Goal: Communication & Community: Ask a question

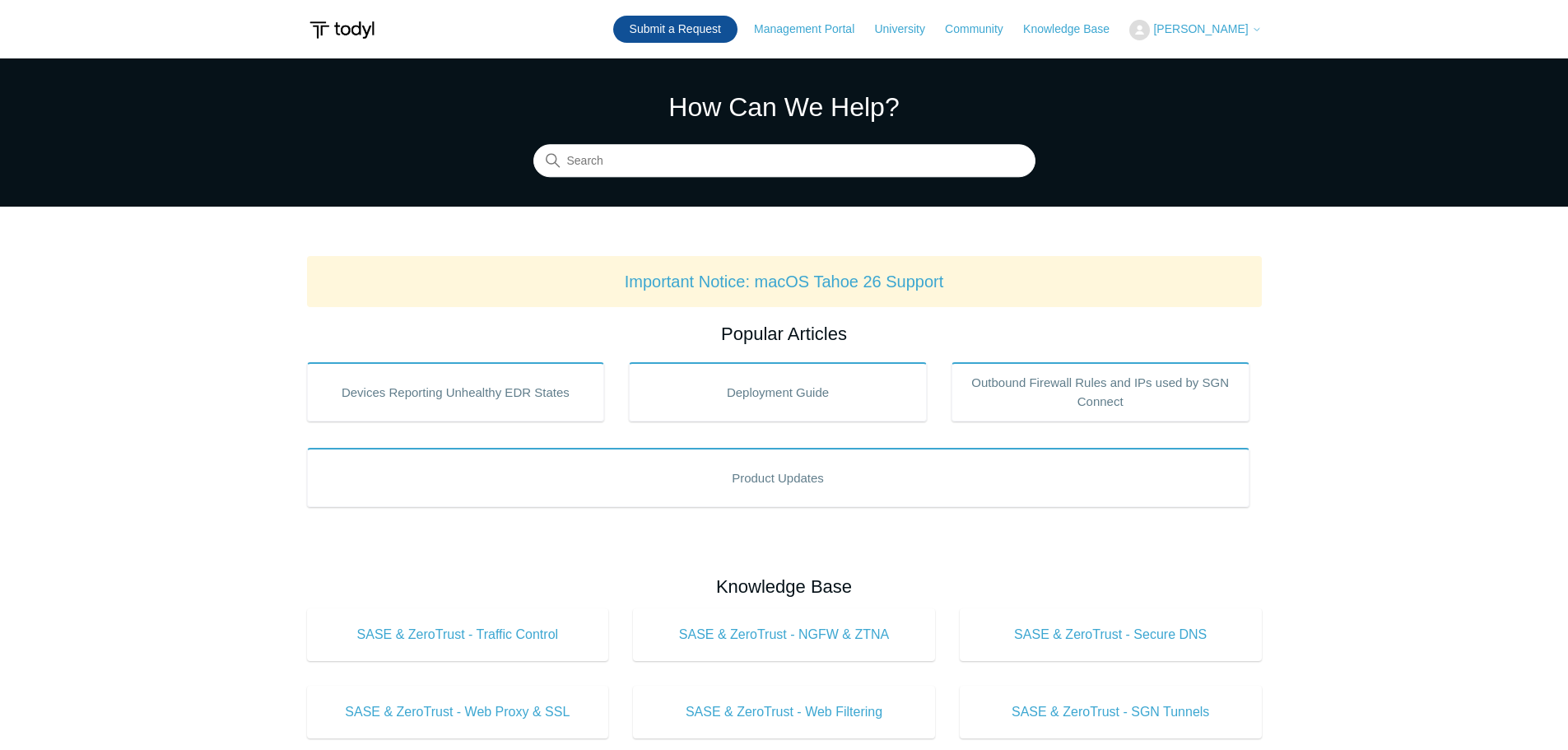
click at [680, 27] on link "Submit a Request" at bounding box center [675, 29] width 124 height 27
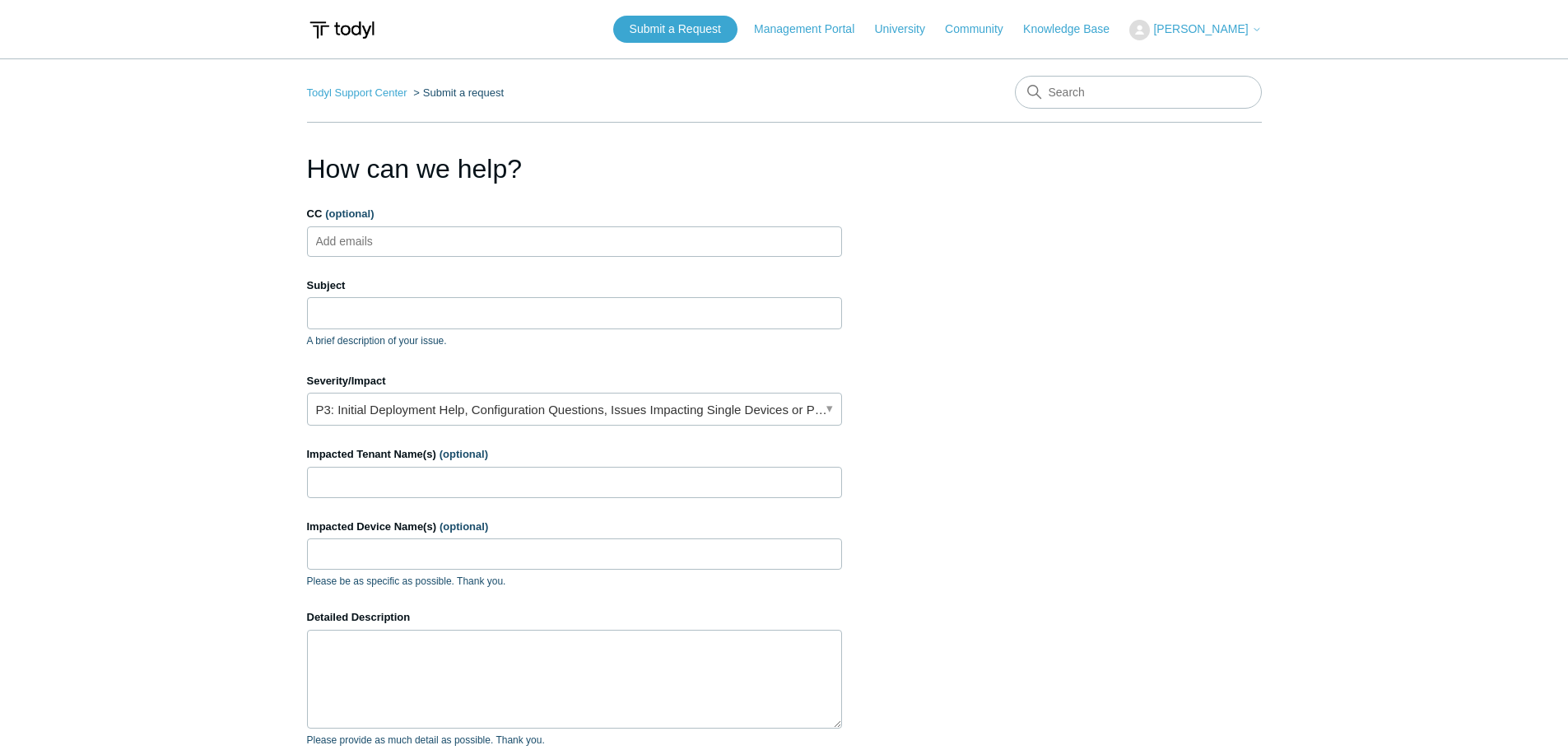
click at [389, 240] on input "CC (optional)" at bounding box center [358, 241] width 98 height 25
type input "[EMAIL_ADDRESS][DOMAIN_NAME]"
click at [391, 323] on input "Subject" at bounding box center [573, 312] width 535 height 31
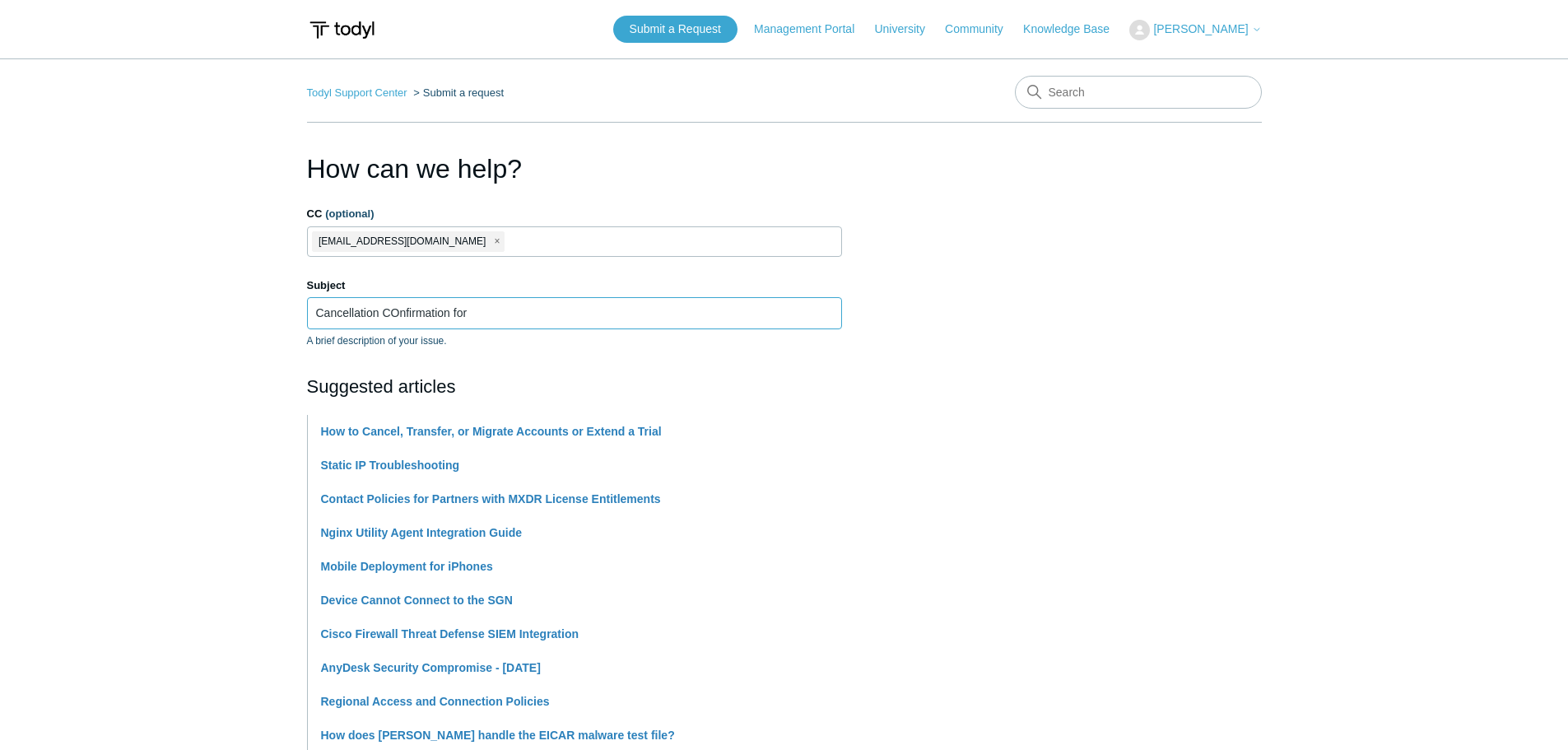
click at [399, 313] on input "Cancellation COnfirmation for" at bounding box center [573, 312] width 535 height 31
click at [541, 305] on input "Cancellation Confirmation for" at bounding box center [573, 312] width 535 height 31
paste input "EmVue"
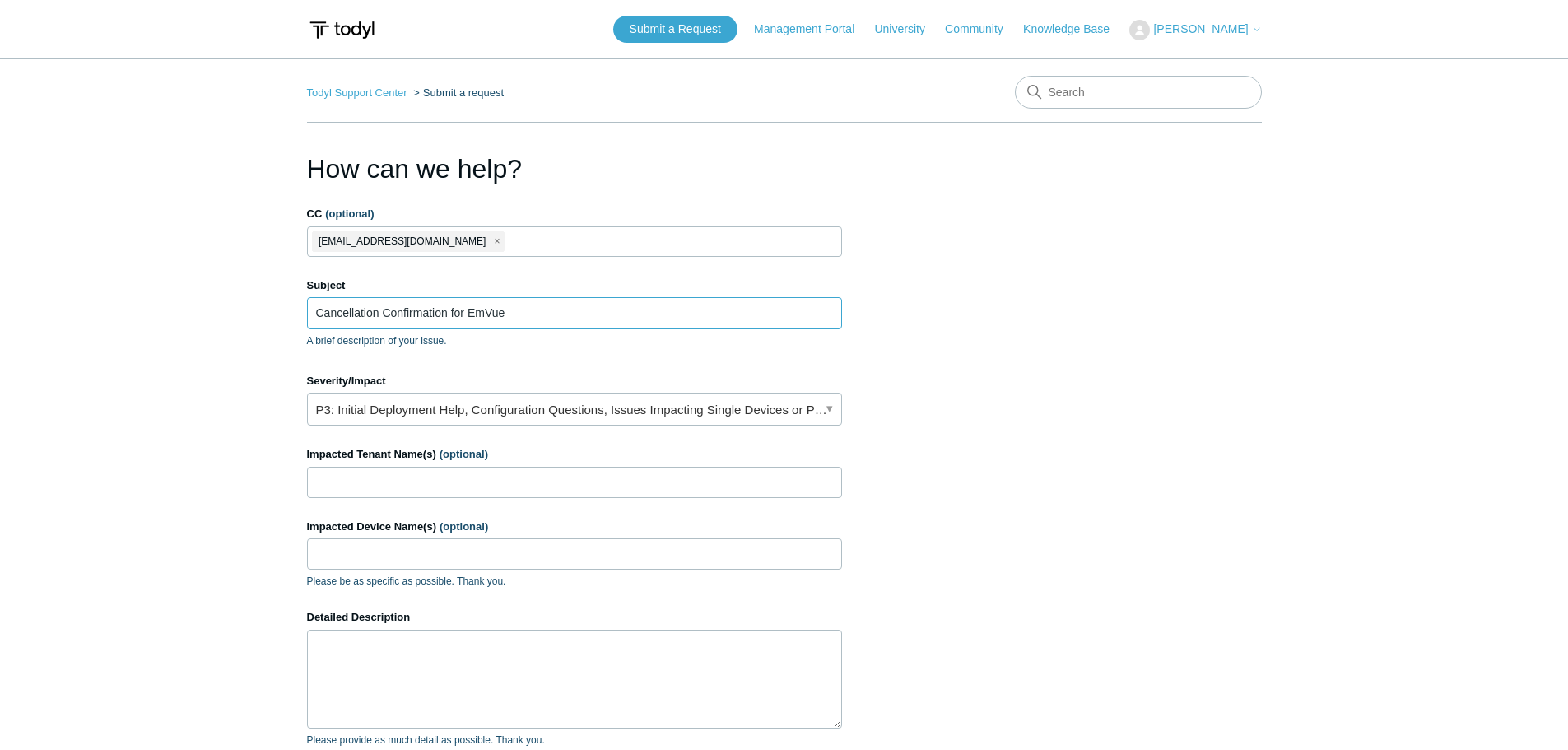
type input "Cancellation Confirmation for EmVue"
click at [479, 404] on link "P3: Initial Deployment Help, Configuration Questions, Issues Impacting Single D…" at bounding box center [573, 409] width 535 height 33
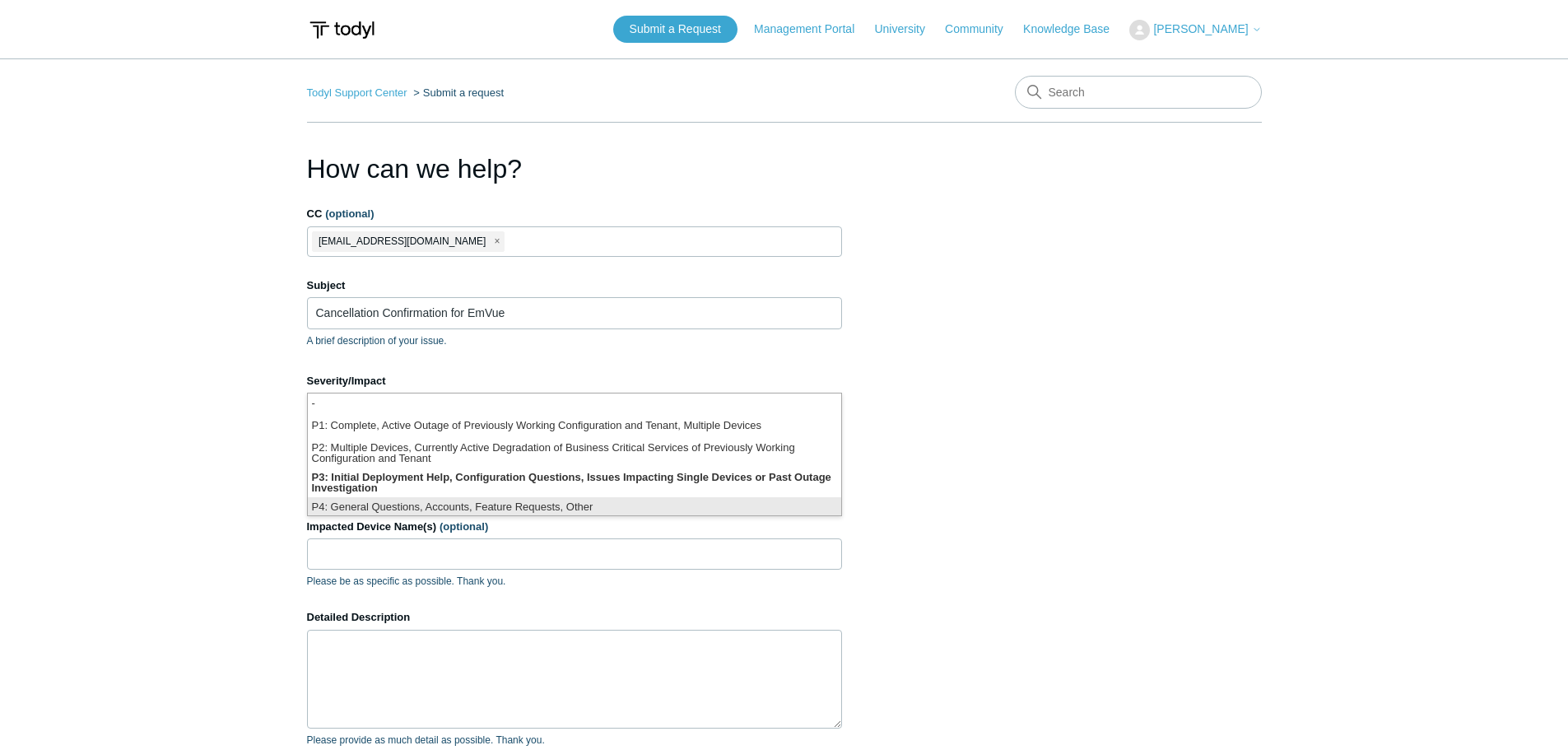
scroll to position [4, 0]
click at [472, 505] on li "P4: General Questions, Accounts, Feature Requests, Other" at bounding box center [573, 504] width 533 height 22
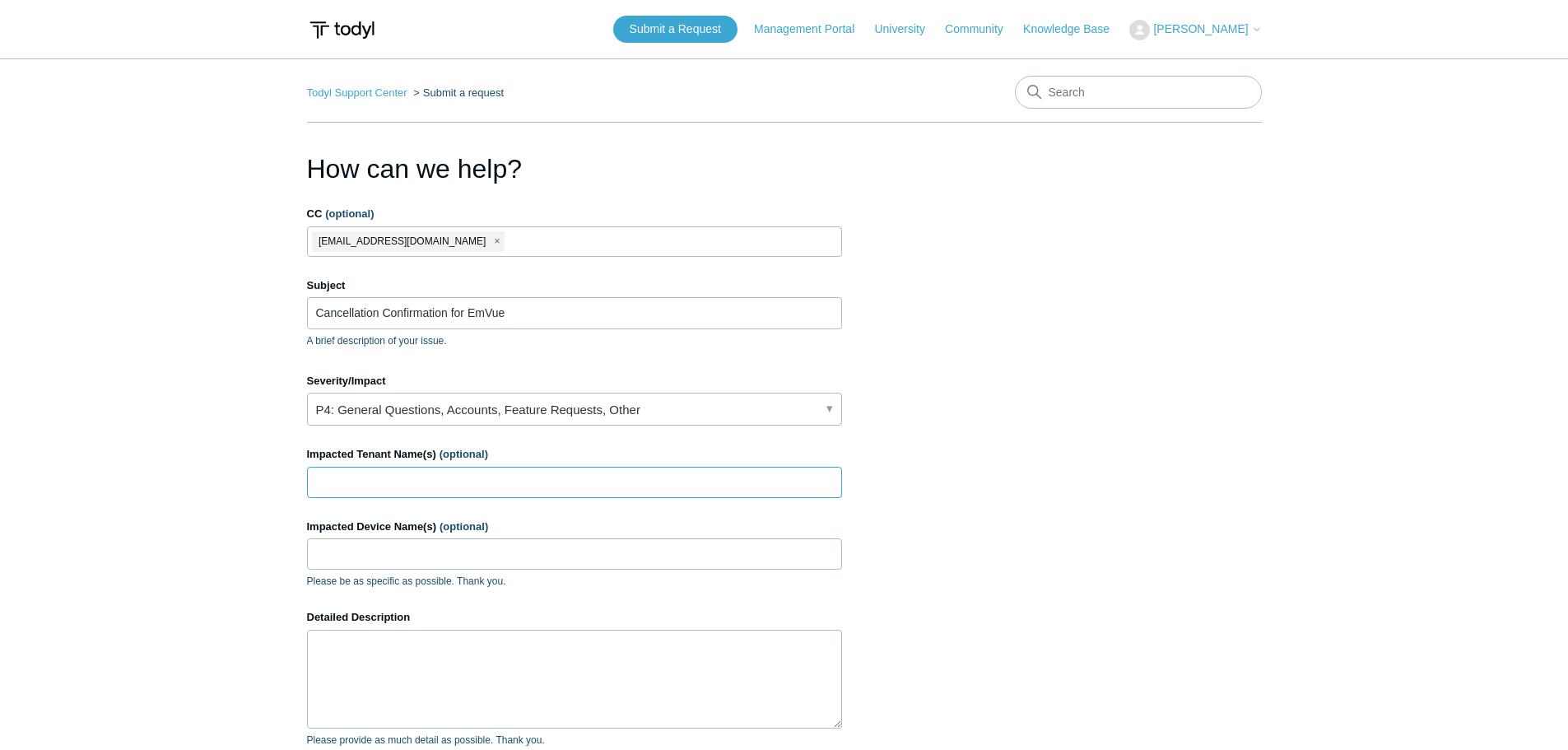
click at [404, 477] on input "Impacted Tenant Name(s) (optional)" at bounding box center [573, 482] width 535 height 31
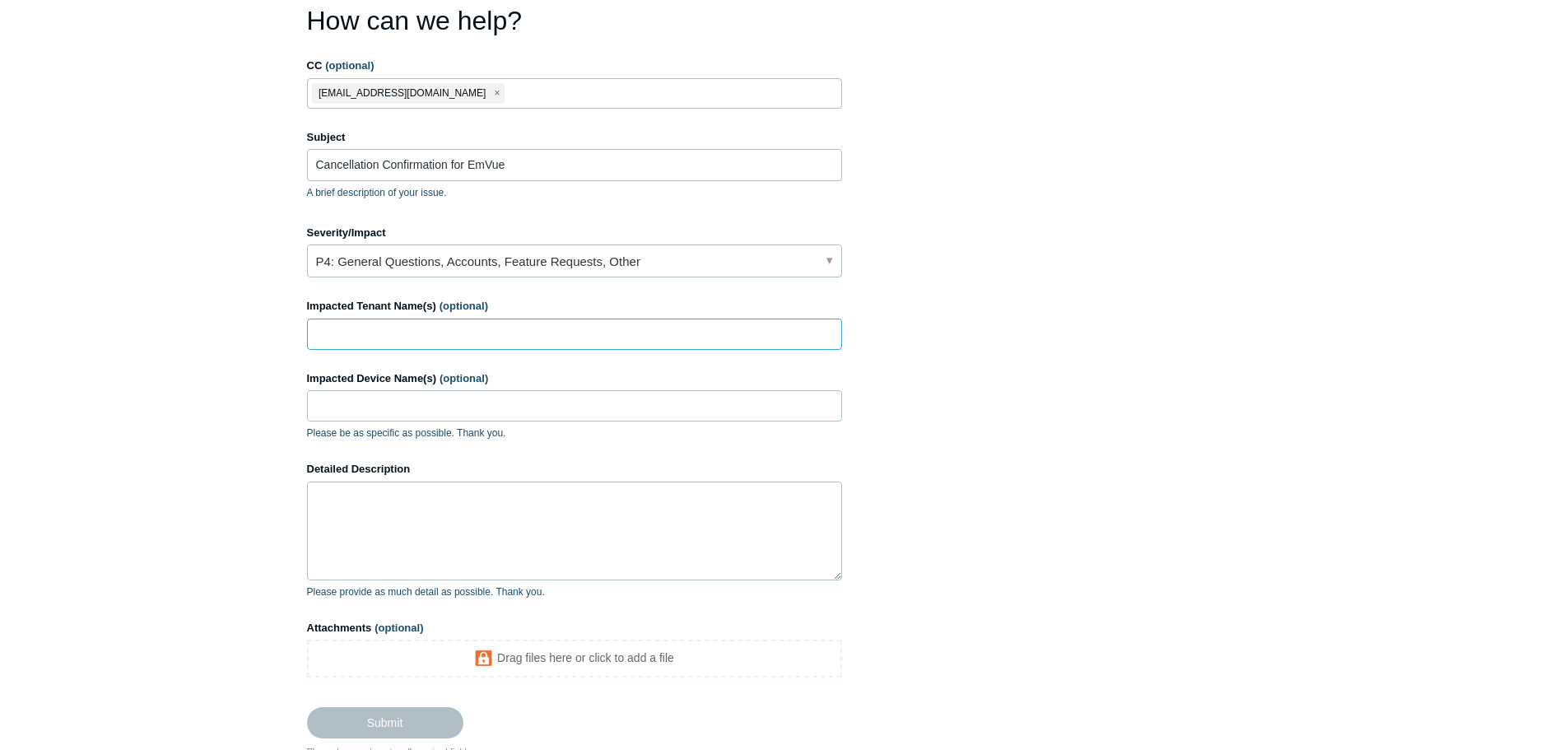
scroll to position [165, 0]
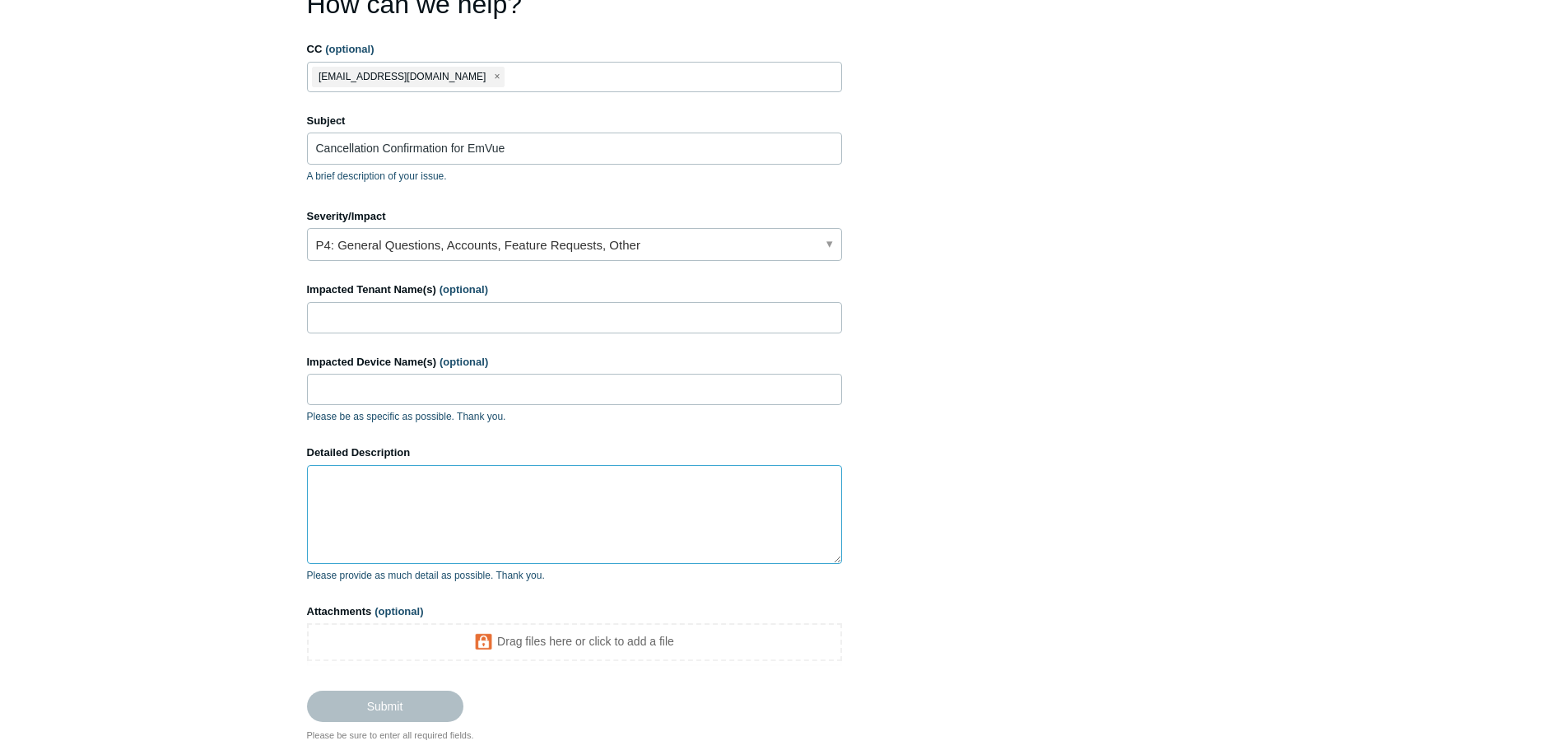
click at [379, 503] on textarea "Detailed Description" at bounding box center [573, 514] width 535 height 99
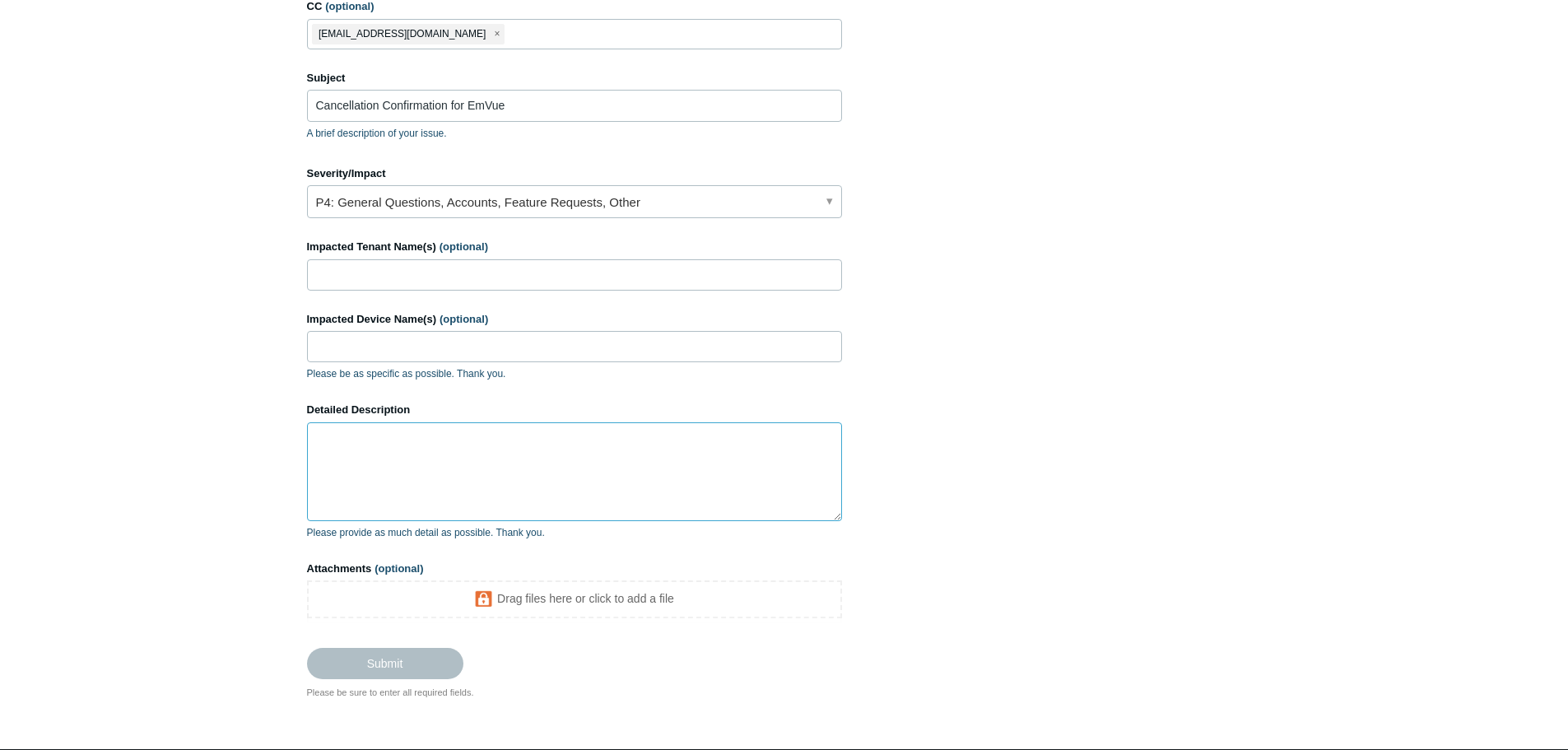
scroll to position [247, 0]
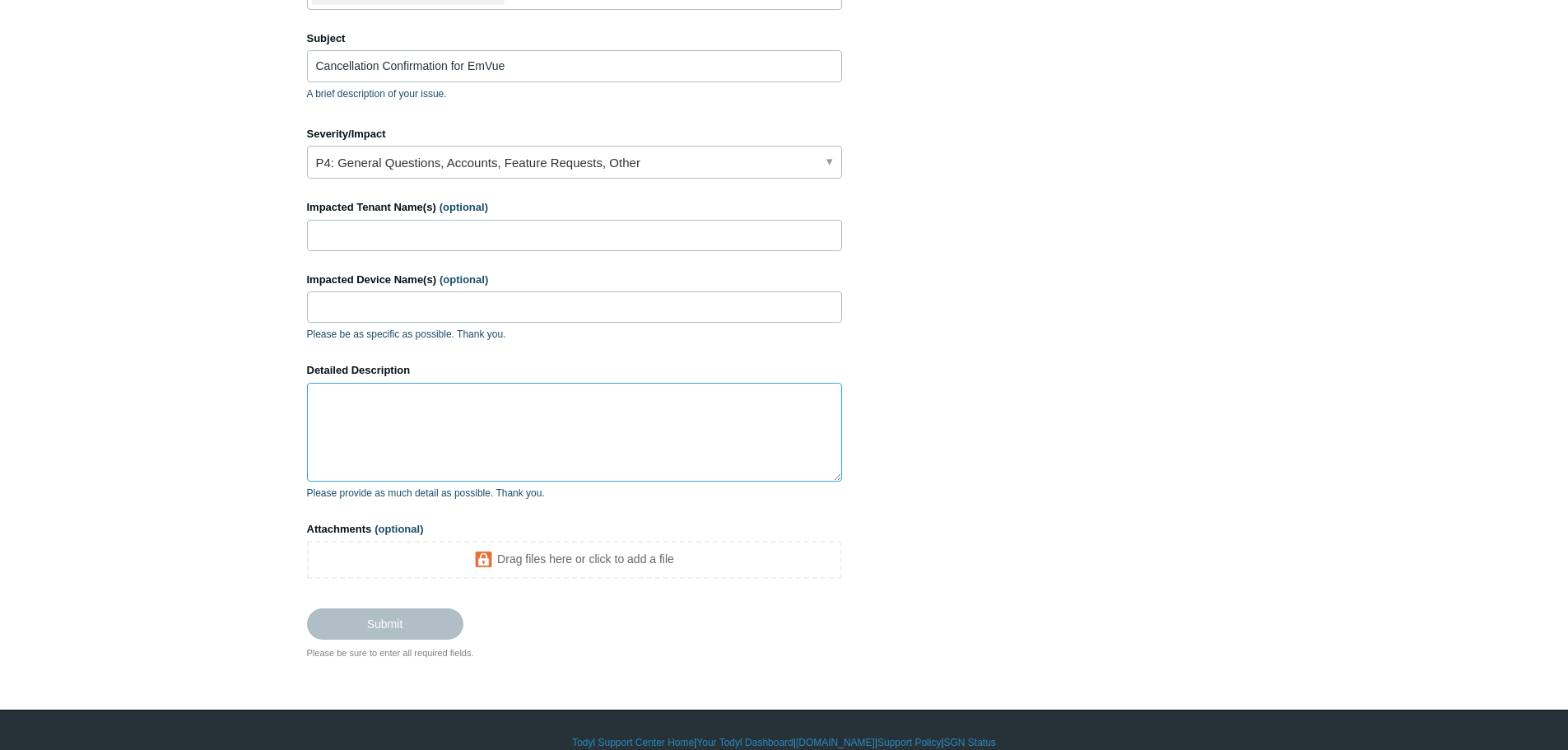
click at [423, 426] on textarea "Detailed Description" at bounding box center [573, 432] width 535 height 99
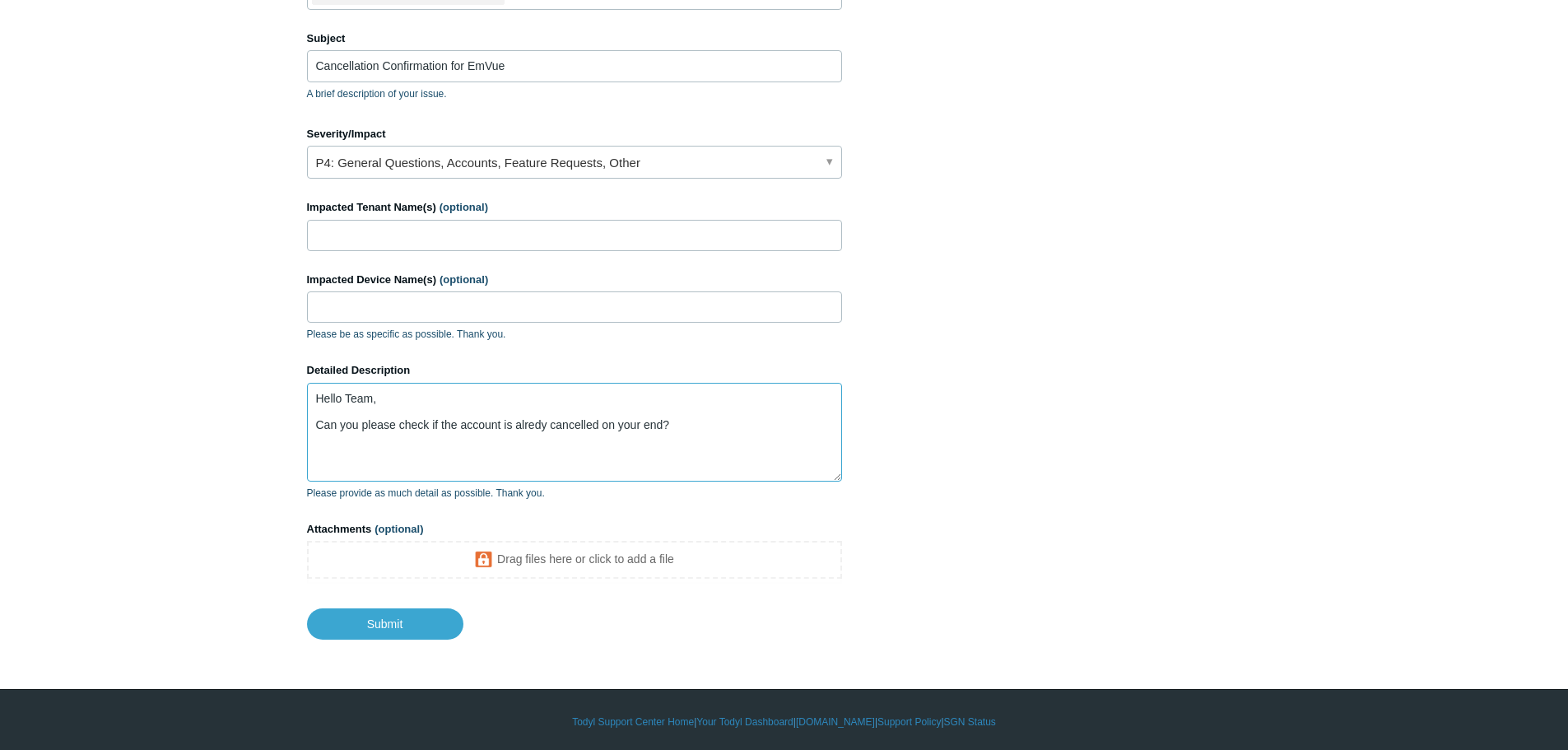
paste textarea "Partner:EmVue Company:EmVue Subscription:8719194"
click at [691, 423] on textarea "Hello Team, Can you please check if the account is alredy cancelled on your end…" at bounding box center [573, 432] width 535 height 99
click at [489, 438] on textarea "Hello Team, Can you please check if the account is alredy cancelled on your end…" at bounding box center [573, 432] width 535 height 99
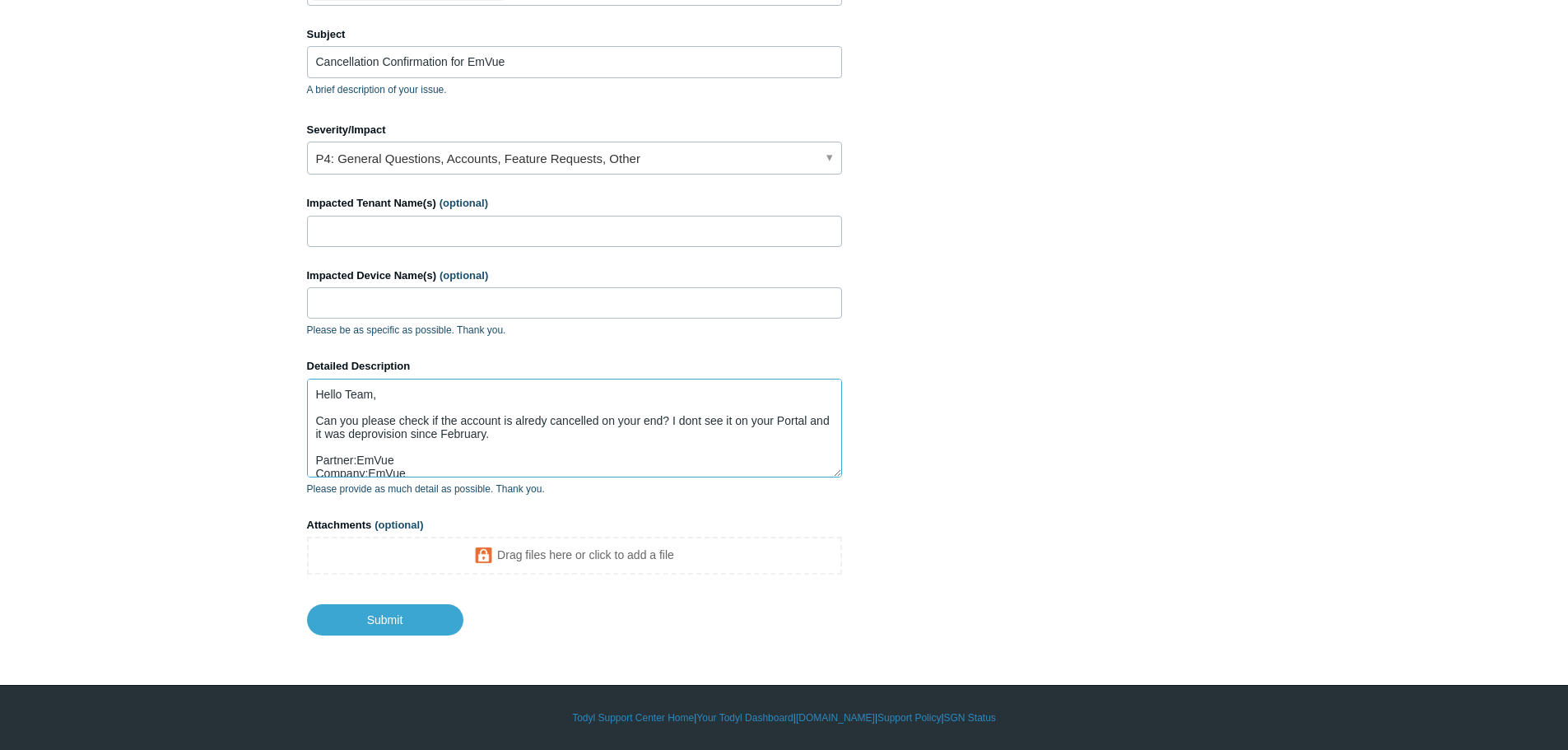
click at [430, 434] on textarea "Hello Team, Can you please check if the account is alredy cancelled on your end…" at bounding box center [573, 428] width 535 height 99
click at [432, 431] on textarea "Hello Team, Can you please check if the account is alredy cancelled on your end…" at bounding box center [573, 428] width 535 height 99
click at [516, 434] on textarea "Hello Team, Can you please check if the account is alredy cancelled on your end…" at bounding box center [573, 428] width 535 height 99
drag, startPoint x: 540, startPoint y: 431, endPoint x: 339, endPoint y: 436, distance: 201.1
click at [339, 436] on textarea "Hello Team, Can you please check if the account is alredy cancelled on your end…" at bounding box center [573, 428] width 535 height 99
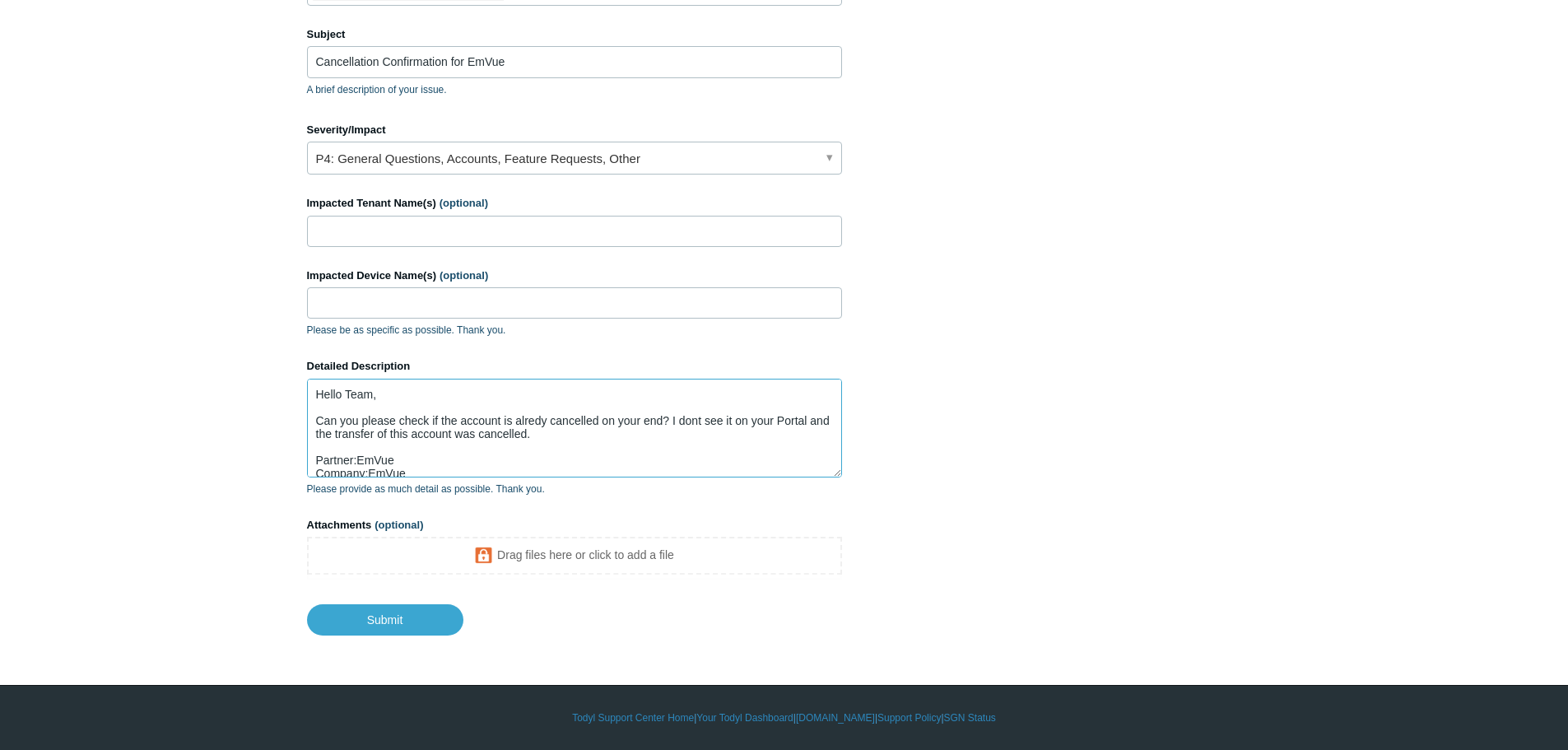
click at [427, 421] on textarea "Hello Team, Can you please check if the account is alredy cancelled on your end…" at bounding box center [573, 428] width 535 height 99
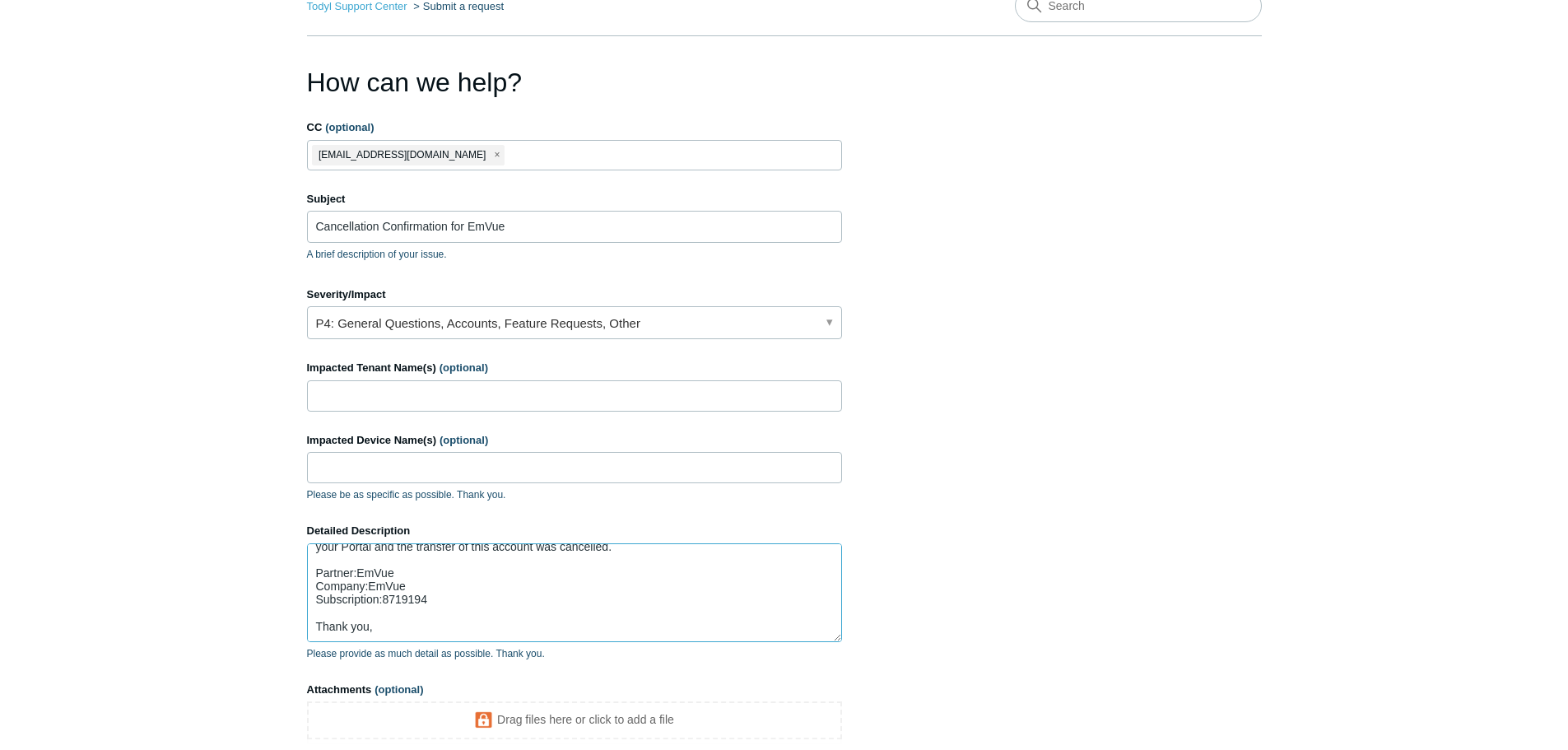
scroll to position [4, 0]
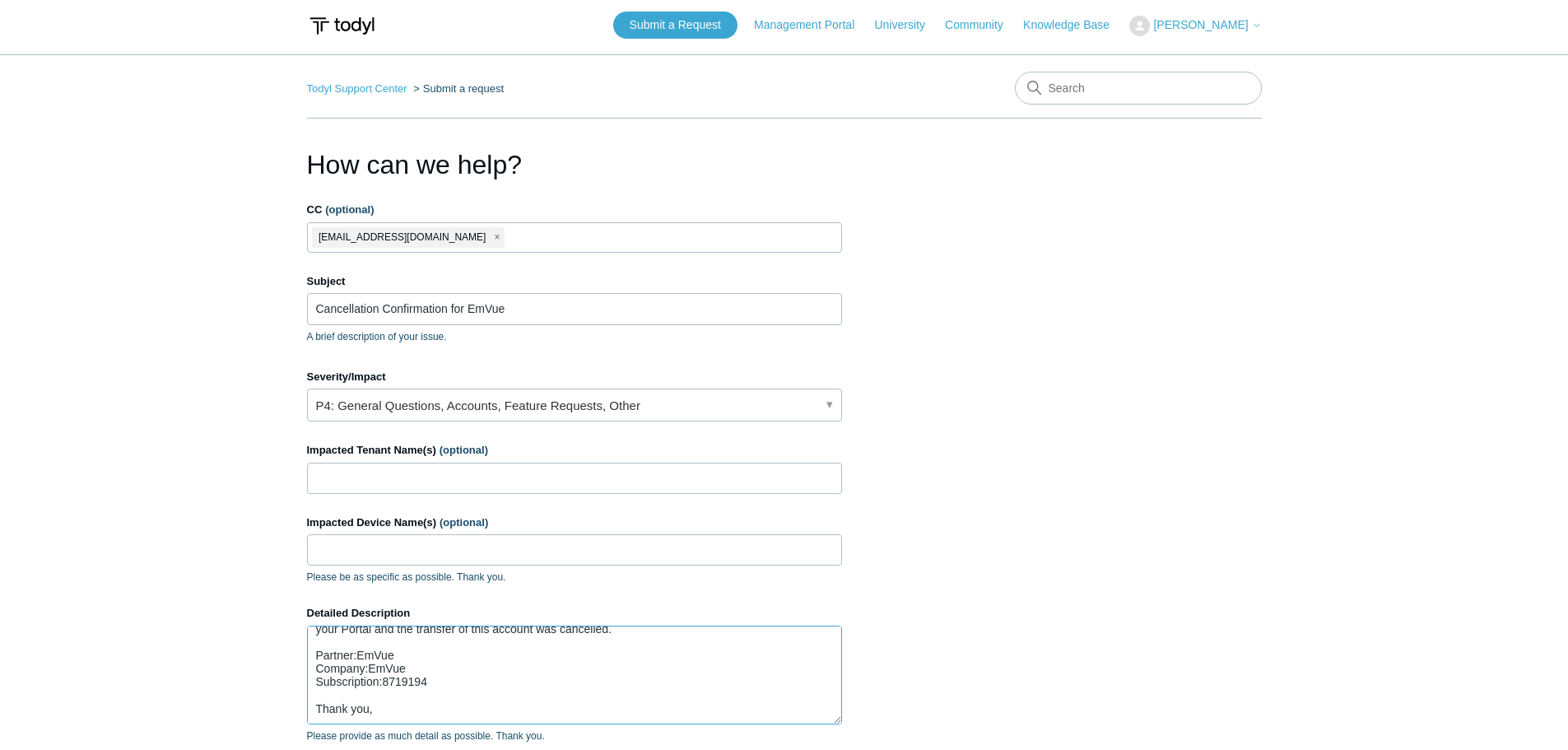
type textarea "Hello Team, Can you please check and confiem if the account is alredy cancelled…"
click at [584, 297] on input "Cancellation Confirmation for EmVue" at bounding box center [573, 309] width 535 height 31
click at [564, 312] on input "Cancellation Confirmation for EmVue -" at bounding box center [573, 309] width 535 height 31
paste input "PAX19455961"
type input "Cancellation Confirmation for EmVue - PAX19455961"
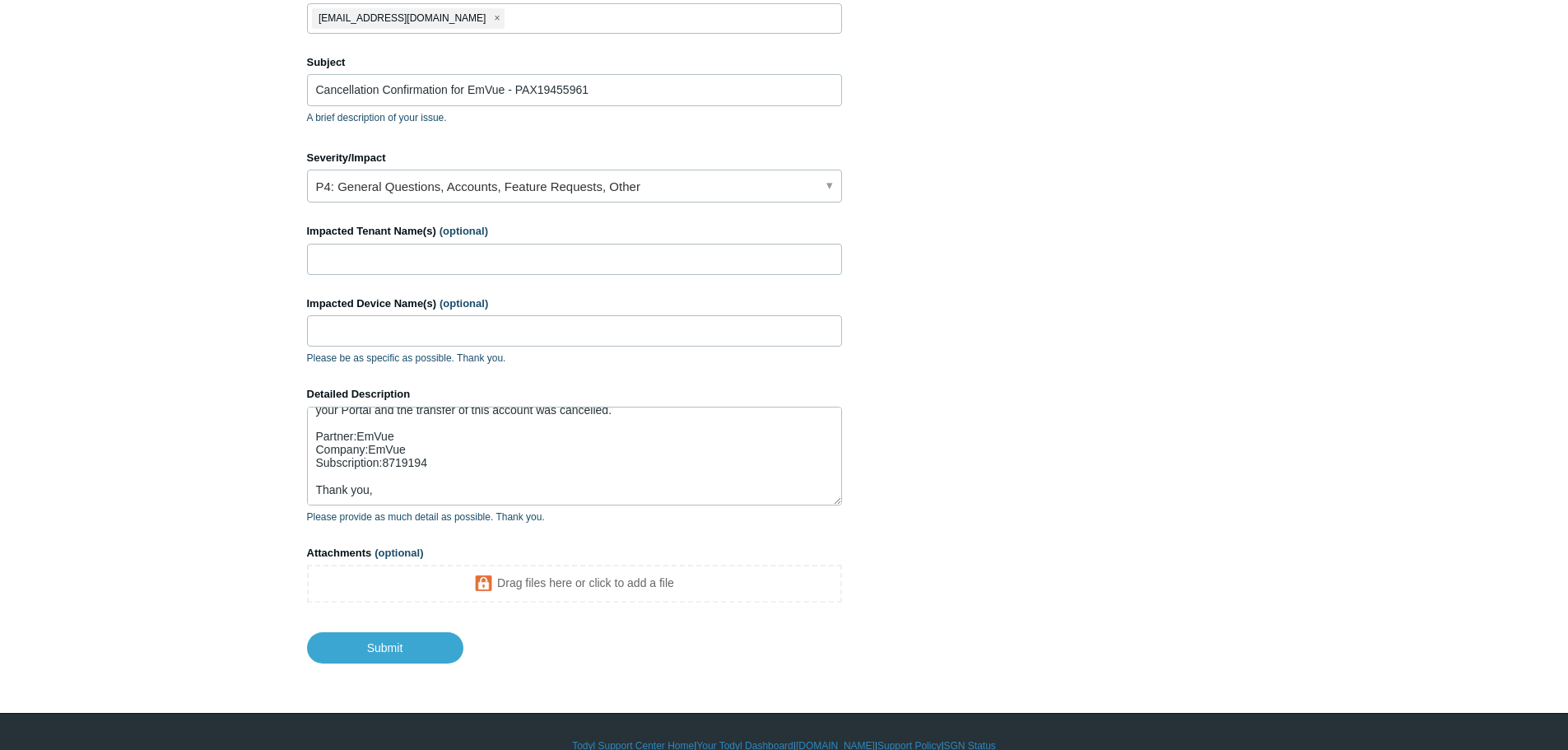
scroll to position [251, 0]
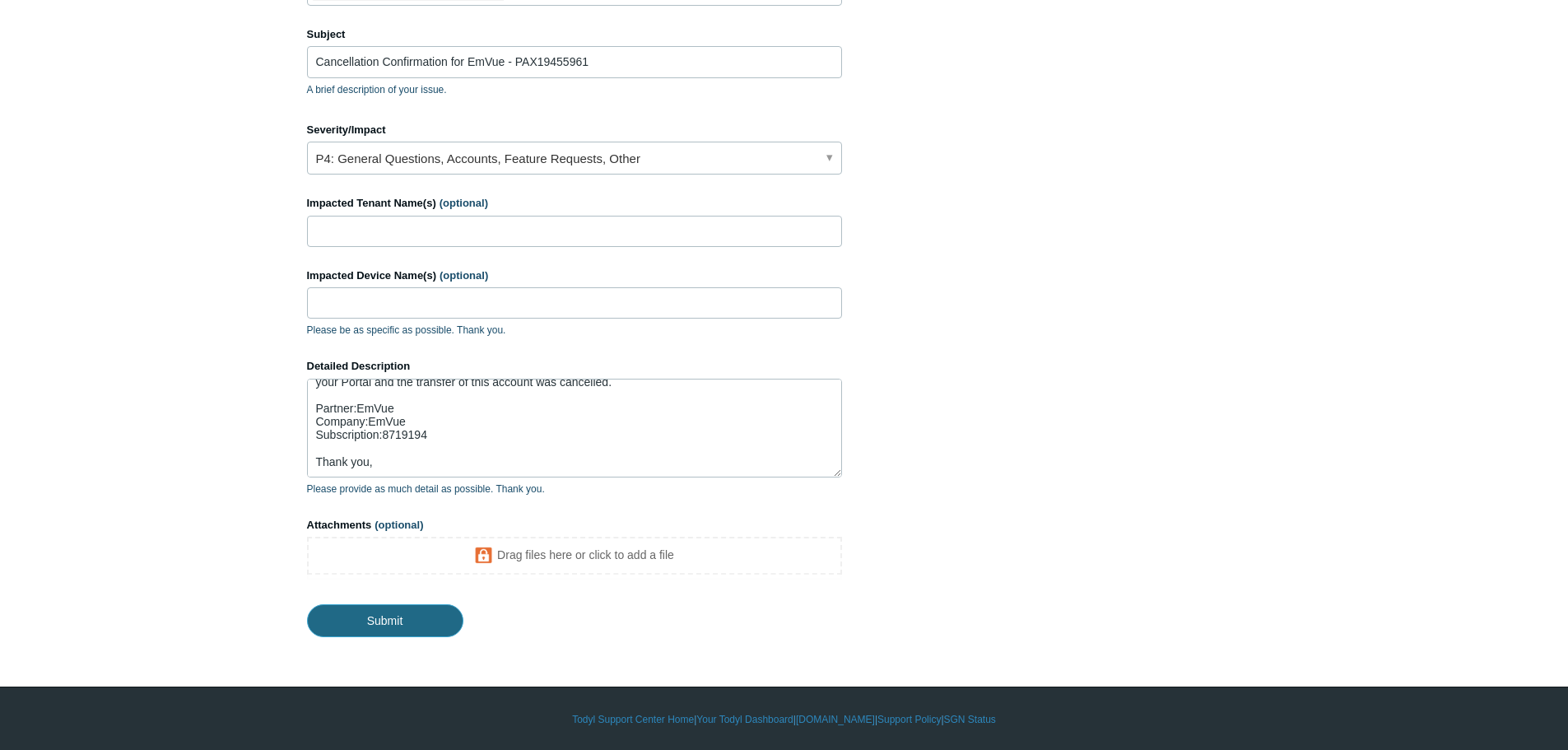
drag, startPoint x: 400, startPoint y: 618, endPoint x: 400, endPoint y: 609, distance: 9.0
click at [400, 618] on input "Submit" at bounding box center [385, 621] width 157 height 33
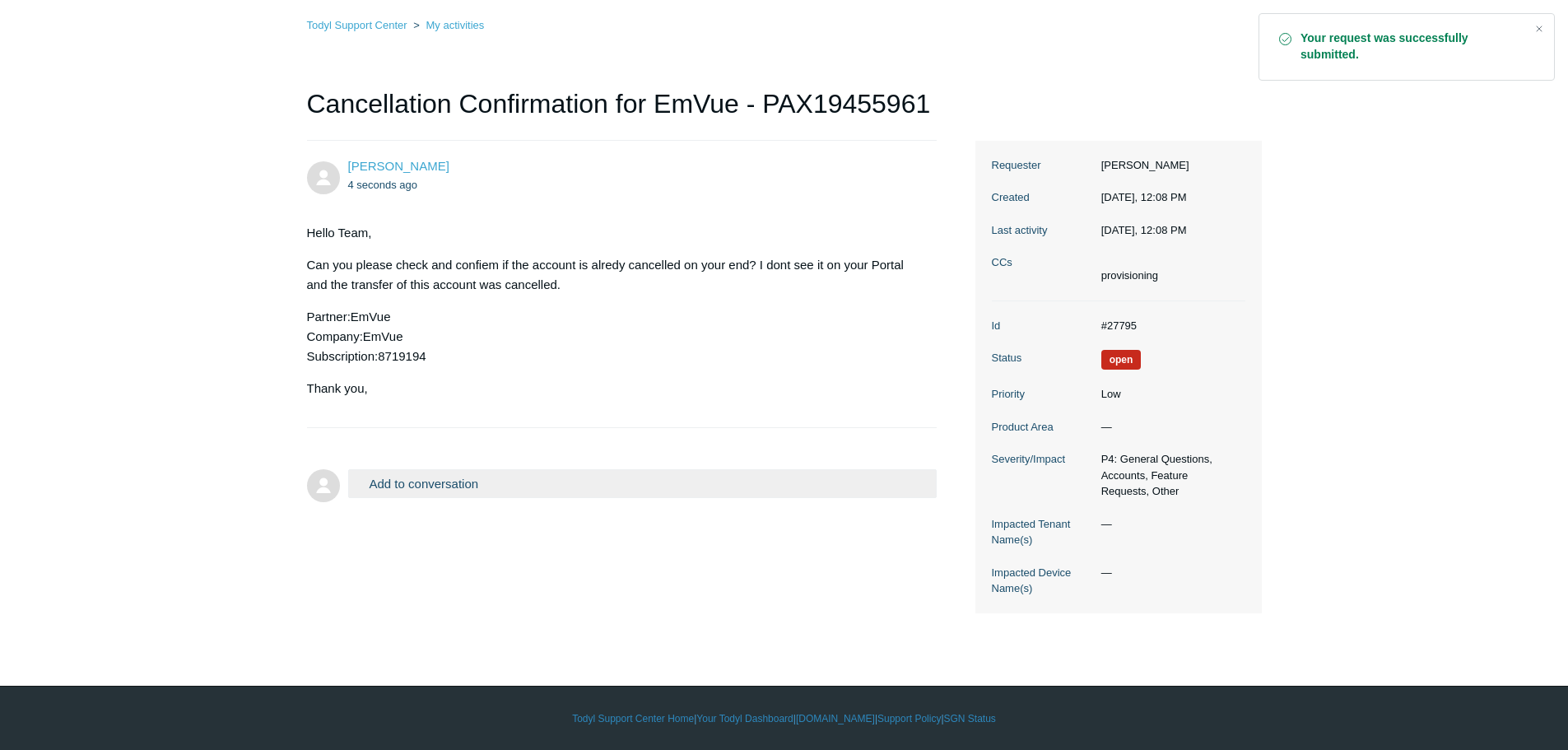
scroll to position [98, 0]
drag, startPoint x: 991, startPoint y: 327, endPoint x: 1138, endPoint y: 329, distance: 147.0
click at [1138, 329] on dl "Id #27795 Status Open Priority Low Product Area — Severity/Impact P4: General Q…" at bounding box center [1119, 456] width 254 height 312
click at [1120, 322] on dd "#27795" at bounding box center [1169, 325] width 152 height 17
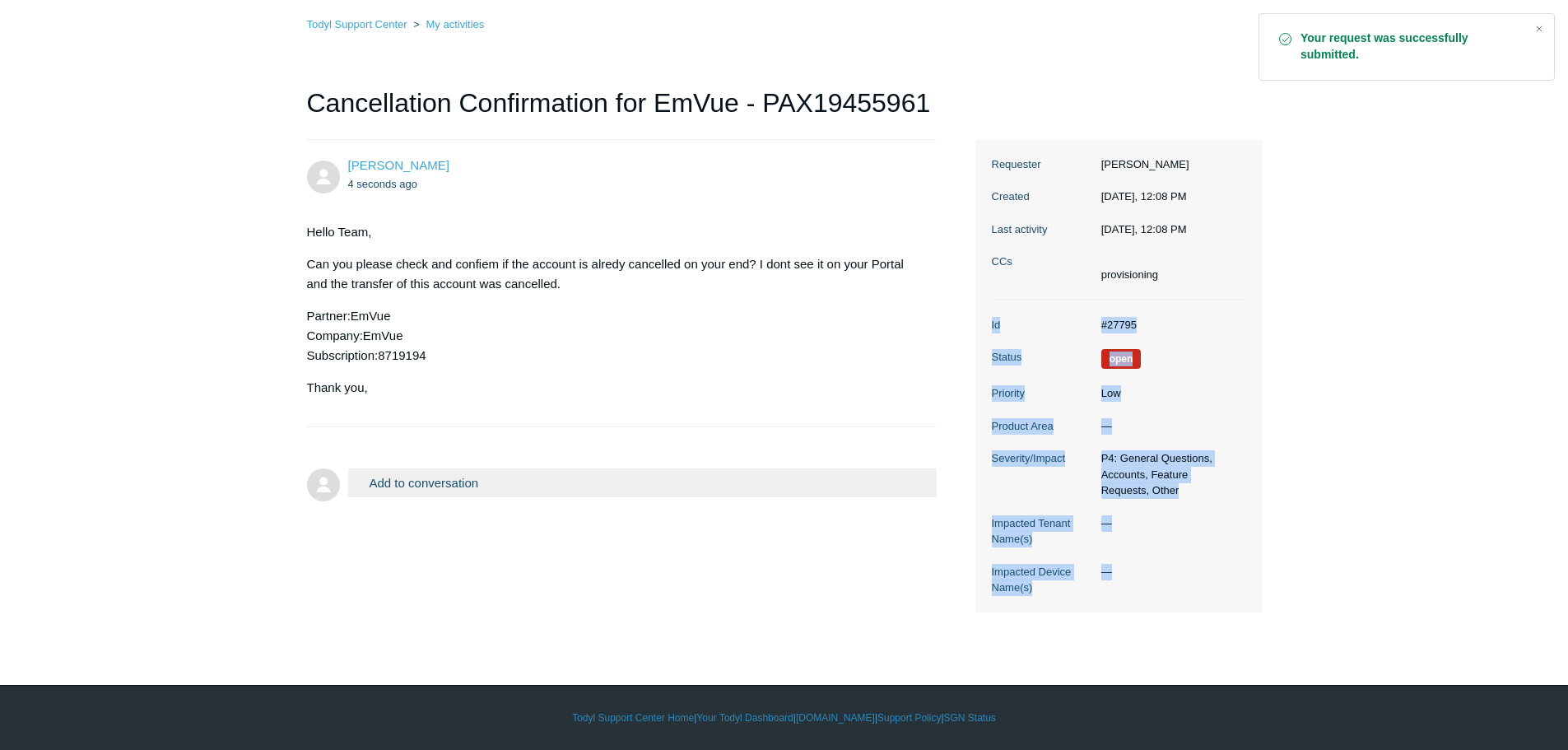
click at [1120, 322] on dd "#27795" at bounding box center [1169, 325] width 152 height 17
click at [1128, 313] on dl "Id #27795 Status Open Priority Low Product Area — Severity/Impact P4: General Q…" at bounding box center [1119, 456] width 254 height 312
click at [1087, 319] on dt "Id" at bounding box center [1043, 325] width 101 height 17
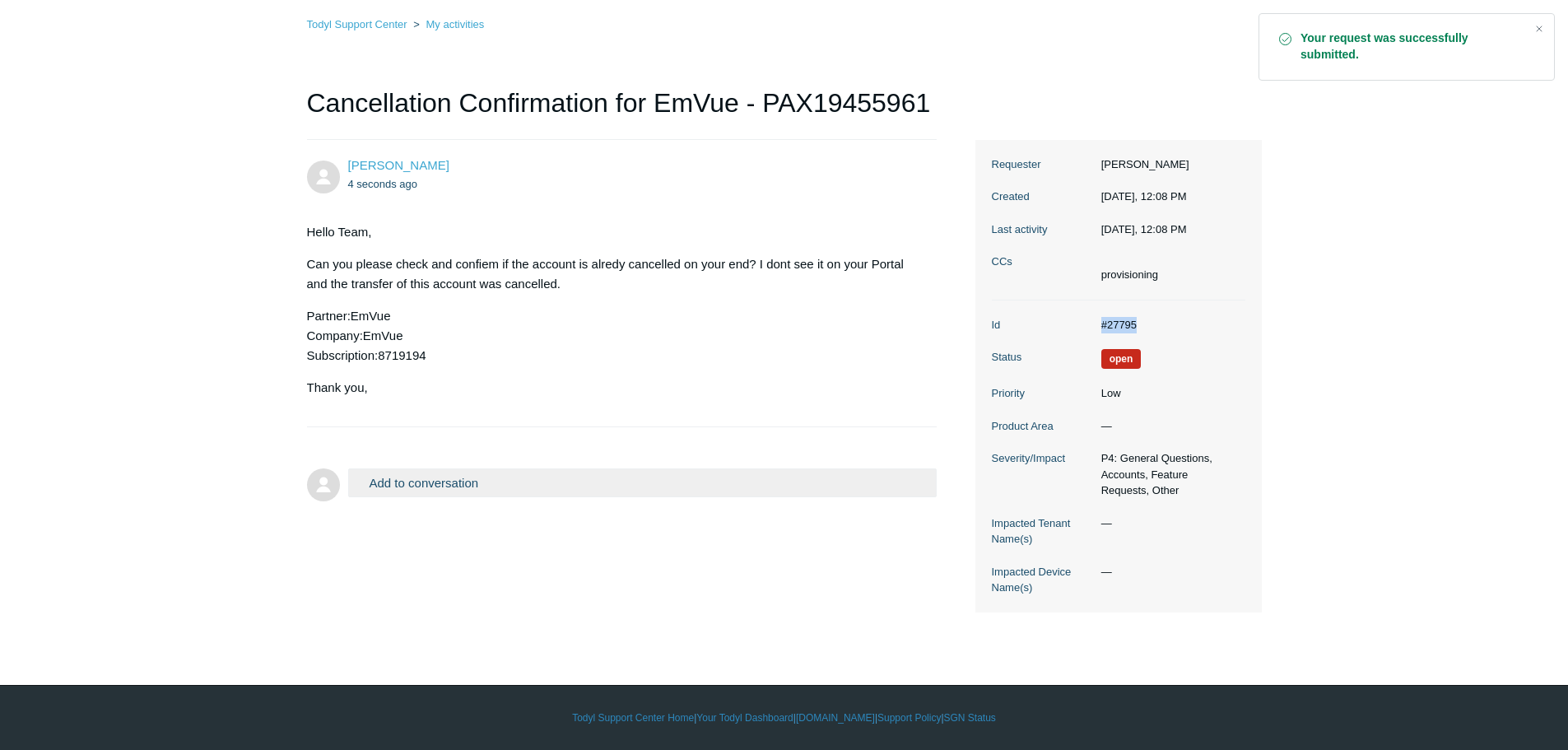
drag, startPoint x: 1101, startPoint y: 321, endPoint x: 1144, endPoint y: 321, distance: 43.0
click at [1144, 321] on dd "#27795" at bounding box center [1169, 325] width 152 height 17
copy dd "#27795"
